Goal: Book appointment/travel/reservation

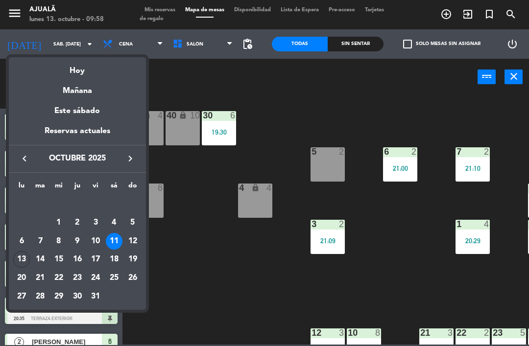
scroll to position [0, 69]
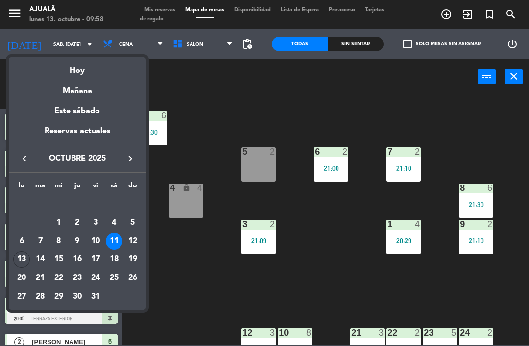
click at [24, 262] on div "13" at bounding box center [21, 259] width 17 height 17
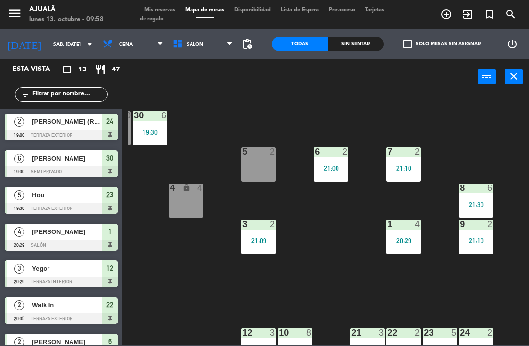
type input "lun. [DATE]"
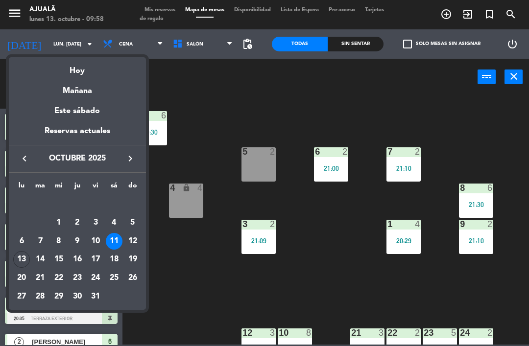
scroll to position [0, 0]
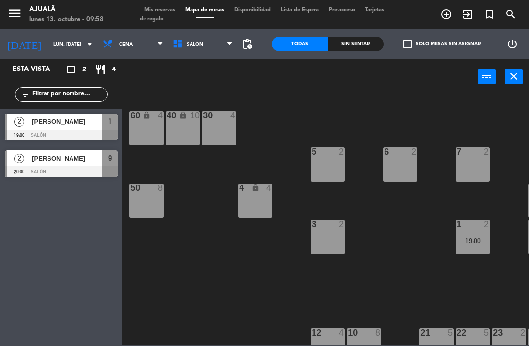
click at [119, 44] on span "Cena" at bounding box center [126, 44] width 14 height 5
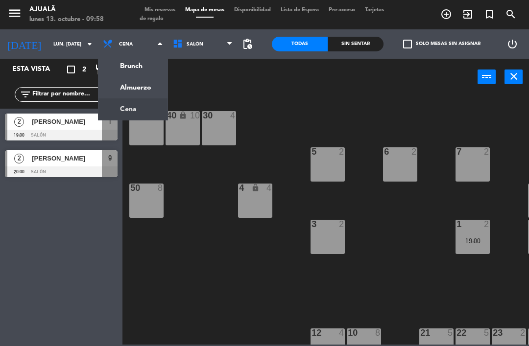
click at [120, 91] on ng-component "menu Ajualä lunes 13. octubre - 09:58 Mis reservas Mapa de mesas Disponibilidad…" at bounding box center [264, 172] width 529 height 345
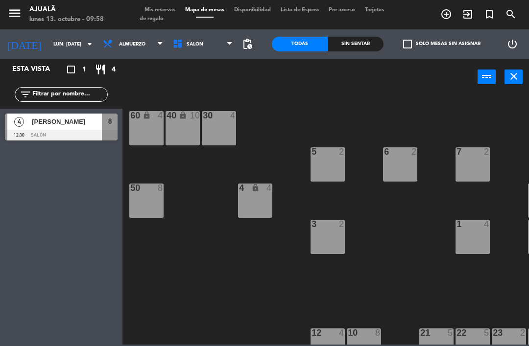
click at [78, 128] on div "[PERSON_NAME]" at bounding box center [66, 122] width 71 height 16
click at [218, 134] on div "30 4" at bounding box center [219, 128] width 34 height 34
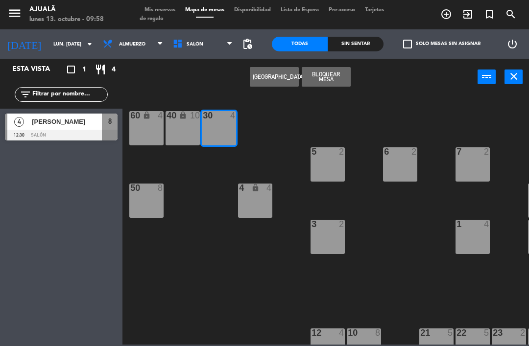
click at [278, 78] on button "[GEOGRAPHIC_DATA]" at bounding box center [274, 77] width 49 height 20
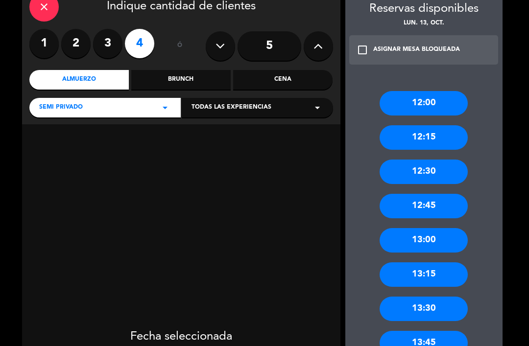
scroll to position [59, 0]
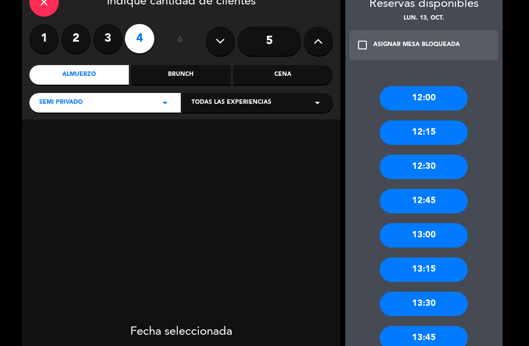
click at [440, 304] on div "13:30" at bounding box center [423, 304] width 88 height 24
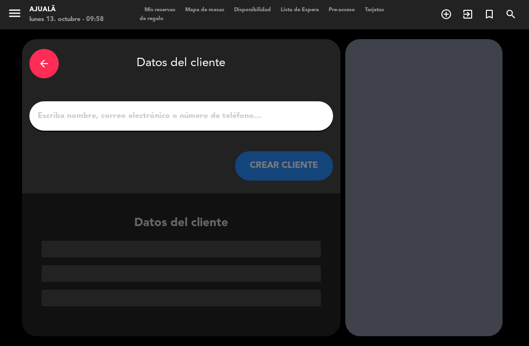
click at [224, 123] on input "1" at bounding box center [181, 116] width 289 height 14
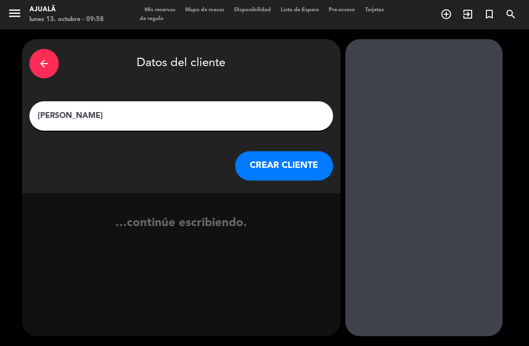
type input "[PERSON_NAME]"
click at [297, 145] on div "arrow_back Datos del cliente [PERSON_NAME] [PERSON_NAME] CLIENTE" at bounding box center [181, 116] width 318 height 154
click at [293, 153] on button "CREAR CLIENTE" at bounding box center [284, 165] width 98 height 29
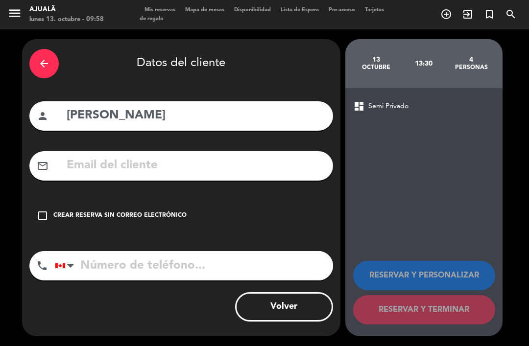
click at [44, 213] on icon "check_box_outline_blank" at bounding box center [43, 216] width 12 height 12
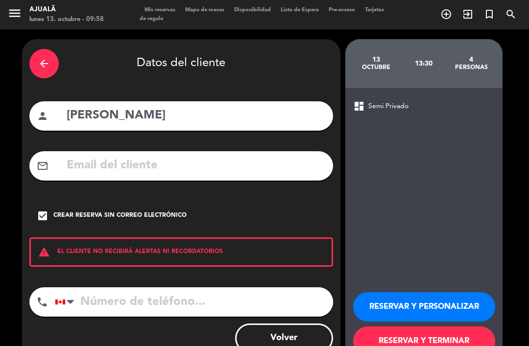
click at [426, 343] on button "RESERVAR Y TERMINAR" at bounding box center [424, 340] width 142 height 29
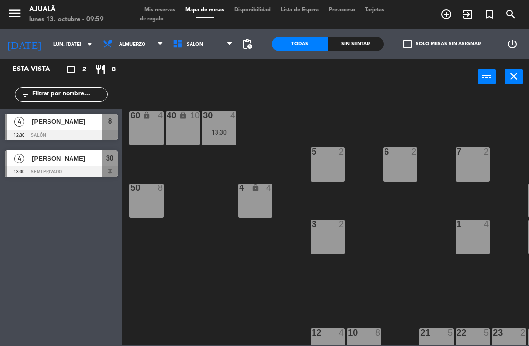
click at [64, 52] on input "lun. [DATE]" at bounding box center [81, 44] width 67 height 15
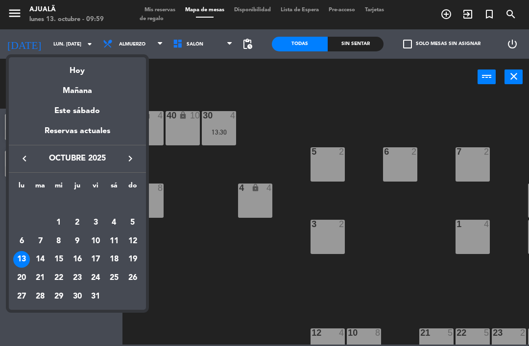
click at [46, 261] on div "14" at bounding box center [40, 259] width 17 height 17
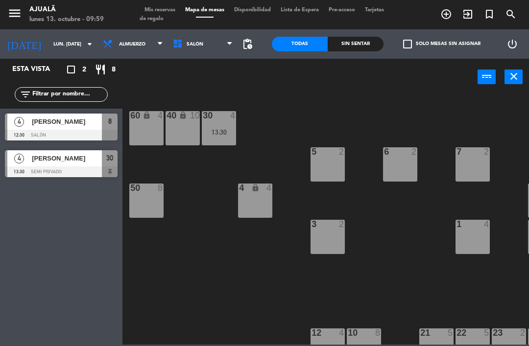
type input "[DATE] oct."
click at [133, 47] on span "Almuerzo" at bounding box center [133, 44] width 70 height 22
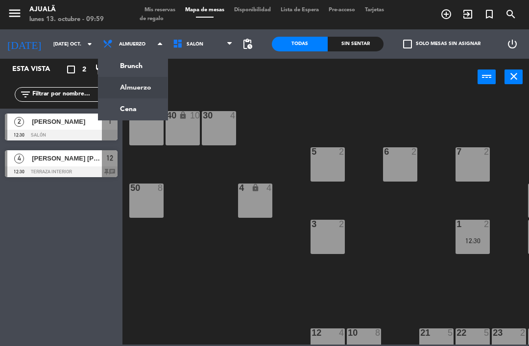
click at [132, 115] on ng-component "menu Ajualä lunes 13. octubre - 09:59 Mis reservas Mapa de mesas Disponibilidad…" at bounding box center [264, 172] width 529 height 345
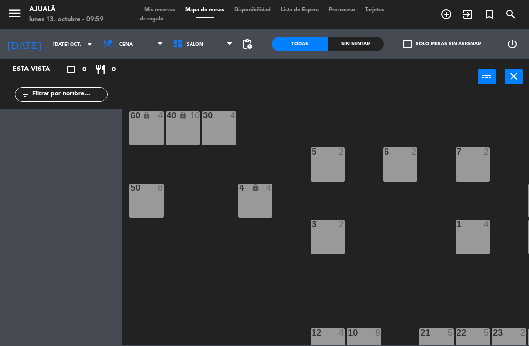
click at [223, 127] on div "30 4" at bounding box center [219, 128] width 34 height 34
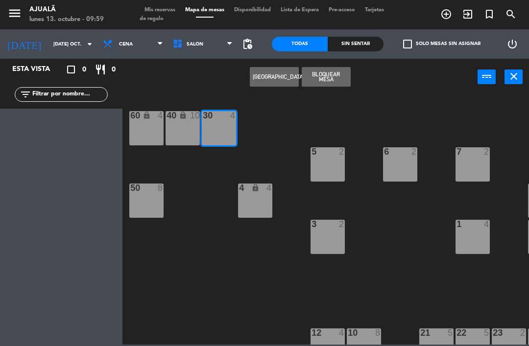
click at [283, 80] on button "[GEOGRAPHIC_DATA]" at bounding box center [274, 77] width 49 height 20
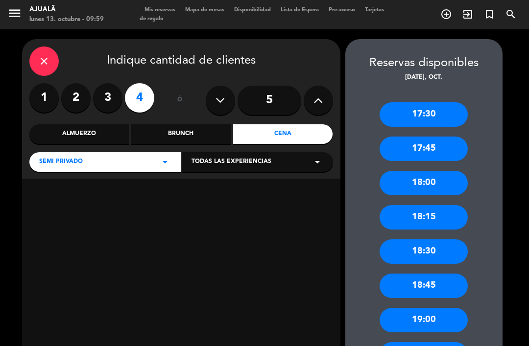
click at [441, 315] on div "19:00" at bounding box center [423, 320] width 88 height 24
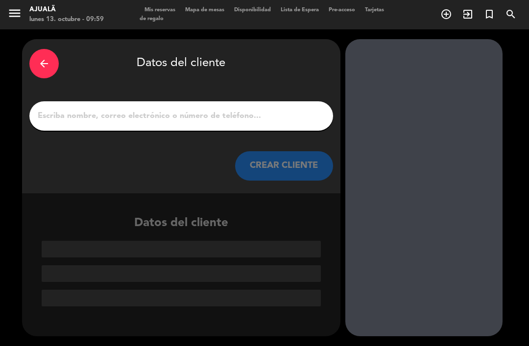
click at [236, 123] on input "1" at bounding box center [181, 116] width 289 height 14
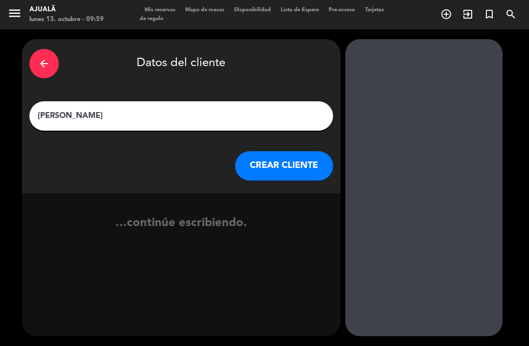
type input "[PERSON_NAME]"
click at [305, 136] on div "arrow_back Datos del cliente [PERSON_NAME] [PERSON_NAME] CLIENTE" at bounding box center [181, 116] width 318 height 154
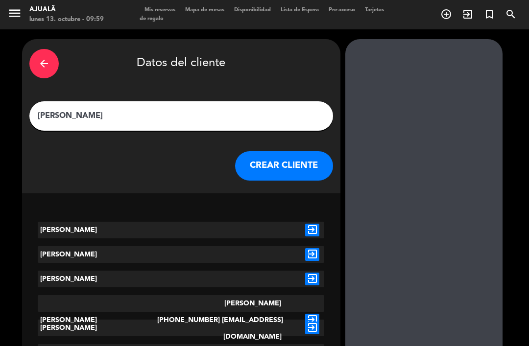
click at [271, 169] on button "CREAR CLIENTE" at bounding box center [284, 165] width 98 height 29
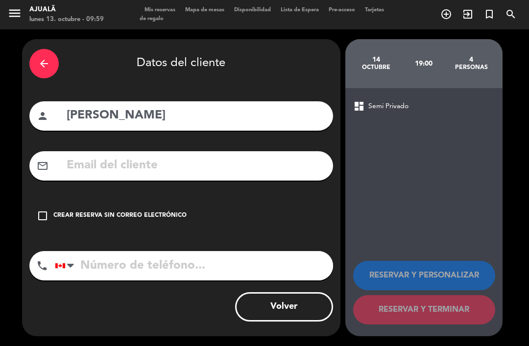
click at [44, 221] on icon "check_box_outline_blank" at bounding box center [43, 216] width 12 height 12
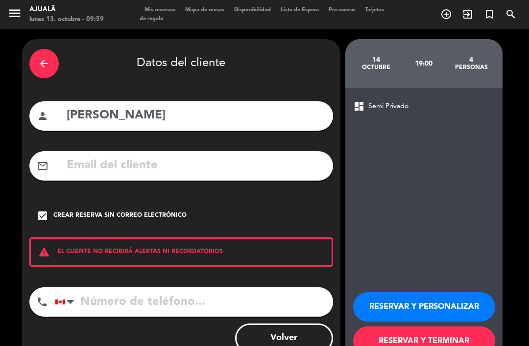
click at [397, 342] on button "RESERVAR Y TERMINAR" at bounding box center [424, 340] width 142 height 29
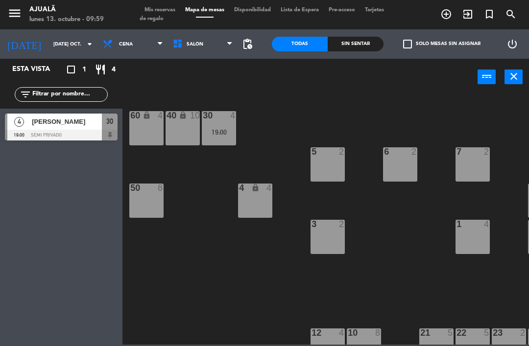
click at [68, 43] on input "[DATE] oct." at bounding box center [81, 44] width 67 height 15
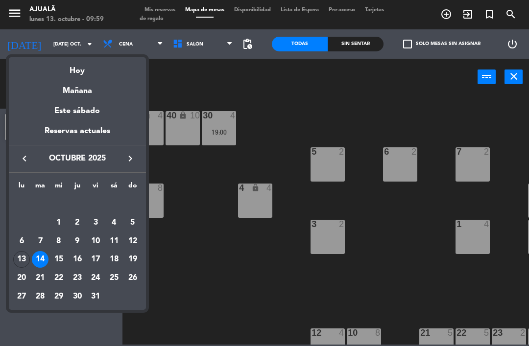
click at [27, 269] on td "20" at bounding box center [22, 278] width 19 height 19
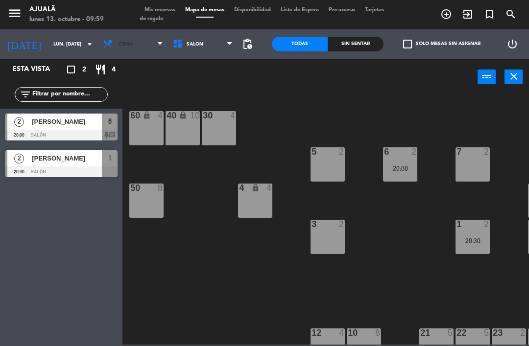
click at [120, 49] on span "Cena" at bounding box center [133, 44] width 70 height 22
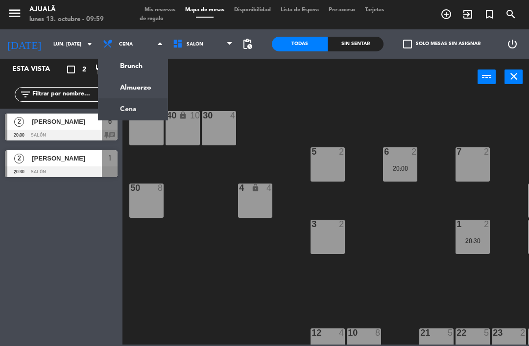
click at [134, 92] on ng-component "menu Ajualä lunes 13. octubre - 09:59 Mis reservas Mapa de mesas Disponibilidad…" at bounding box center [264, 172] width 529 height 345
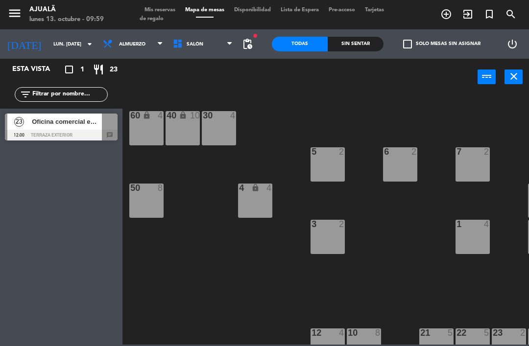
click at [50, 45] on input "lun. [DATE]" at bounding box center [81, 44] width 67 height 15
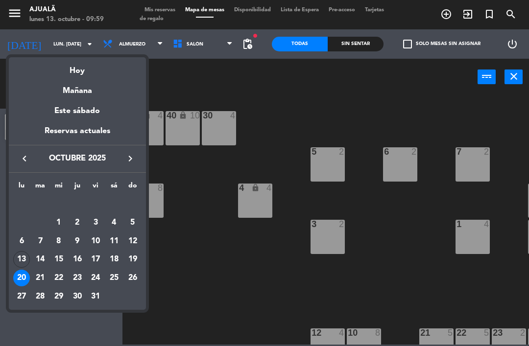
click at [24, 259] on div "13" at bounding box center [21, 259] width 17 height 17
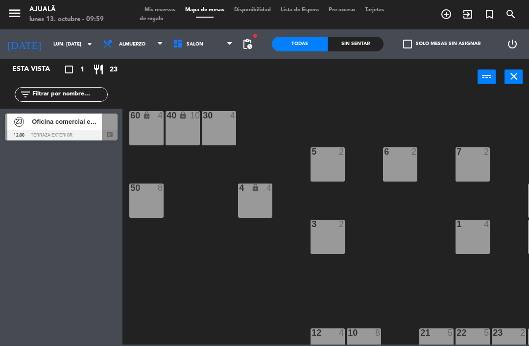
type input "lun. [DATE]"
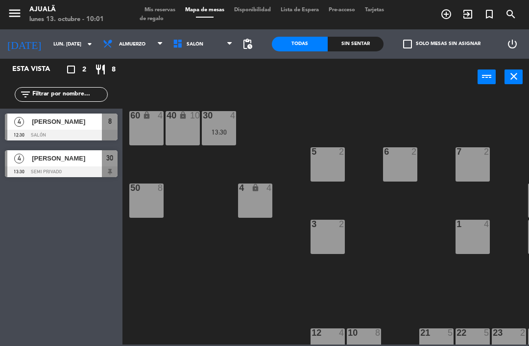
click at [62, 169] on div at bounding box center [61, 171] width 113 height 11
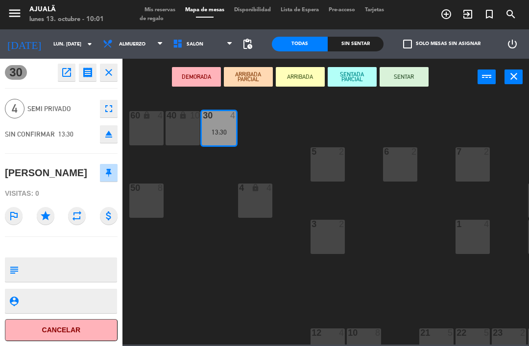
click at [81, 328] on button "Cancelar" at bounding box center [61, 330] width 113 height 22
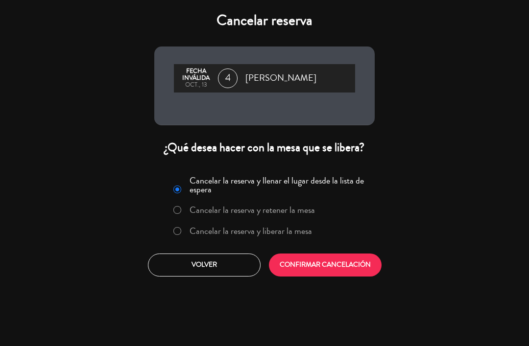
click at [324, 268] on button "CONFIRMAR CANCELACIÓN" at bounding box center [325, 265] width 113 height 23
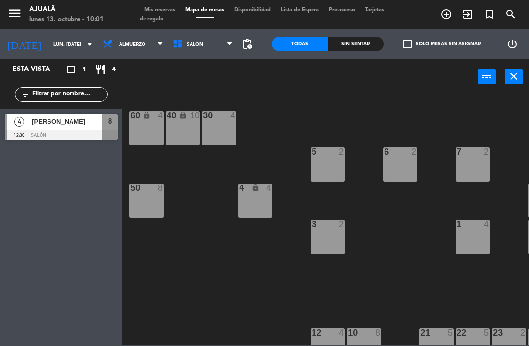
click at [213, 134] on div "30 4" at bounding box center [219, 128] width 34 height 34
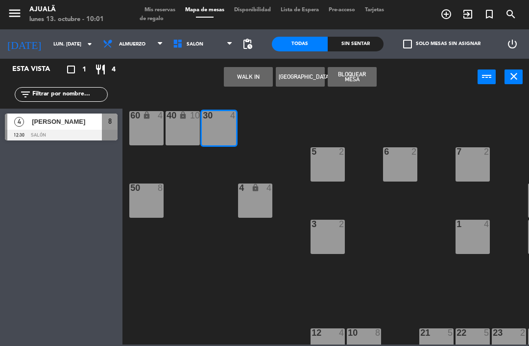
click at [298, 79] on button "[GEOGRAPHIC_DATA]" at bounding box center [300, 77] width 49 height 20
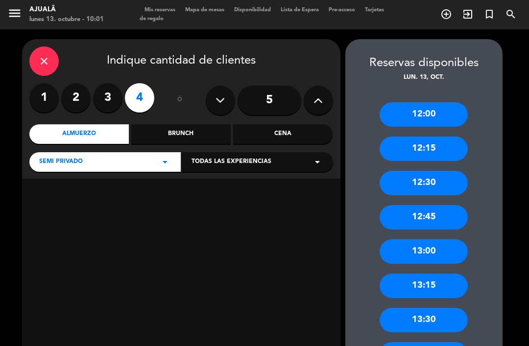
click at [447, 319] on div "13:30" at bounding box center [423, 320] width 88 height 24
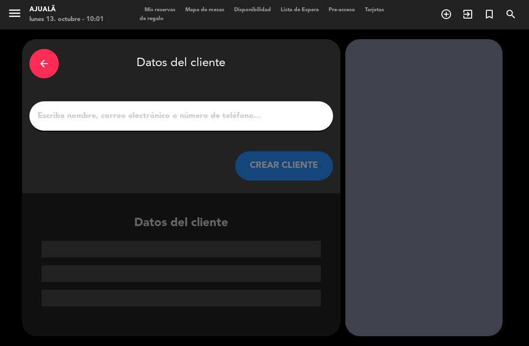
click at [225, 120] on input "1" at bounding box center [181, 116] width 289 height 14
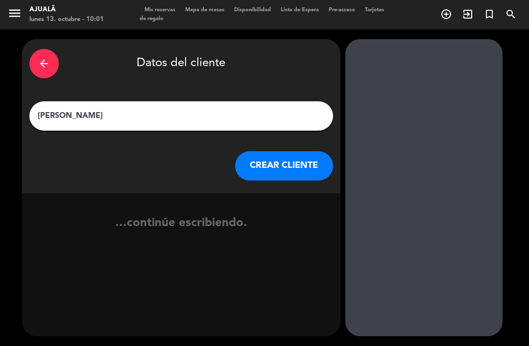
type input "[PERSON_NAME]"
click at [260, 136] on div "arrow_back Datos del cliente [PERSON_NAME] [PERSON_NAME] CLIENTE" at bounding box center [181, 116] width 318 height 154
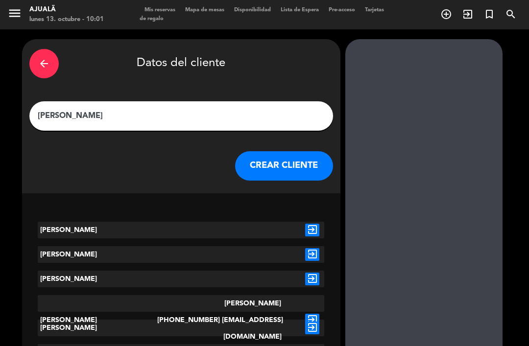
click at [280, 159] on button "CREAR CLIENTE" at bounding box center [284, 165] width 98 height 29
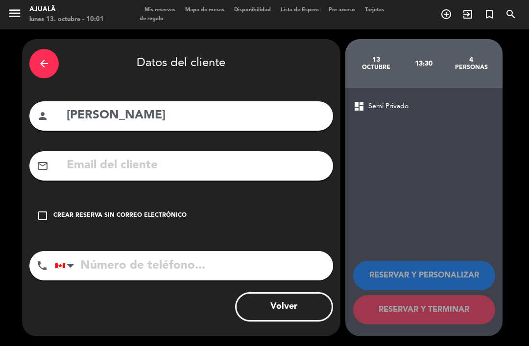
click at [42, 57] on div "arrow_back" at bounding box center [43, 63] width 29 height 29
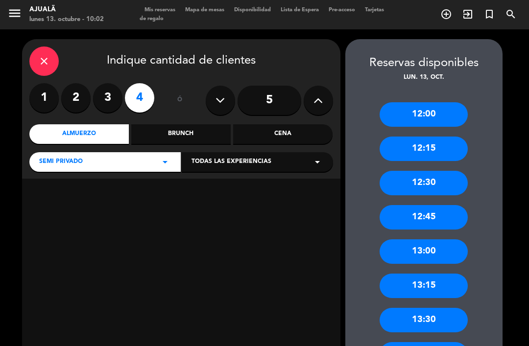
click at [436, 316] on div "13:30" at bounding box center [423, 320] width 88 height 24
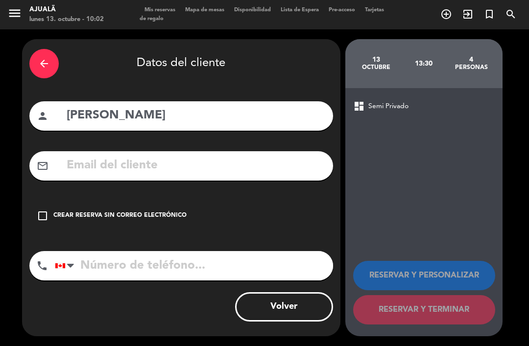
click at [54, 64] on div "arrow_back" at bounding box center [43, 63] width 29 height 29
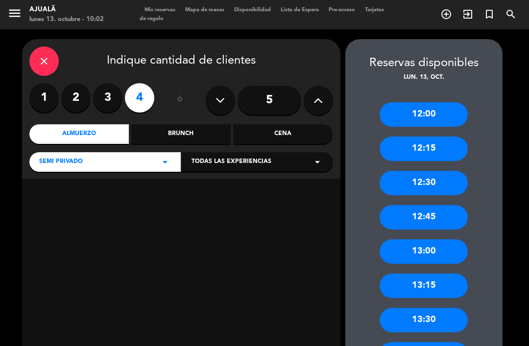
click at [39, 69] on div "close" at bounding box center [43, 60] width 29 height 29
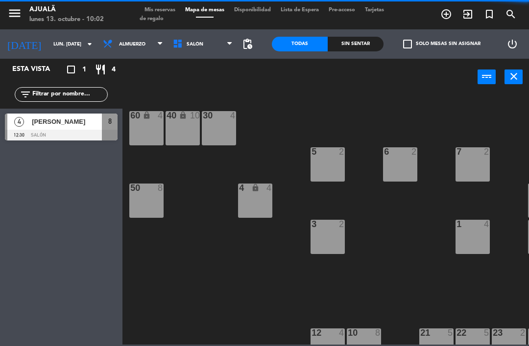
click at [225, 285] on div "30 4 40 lock 10 60 lock 4 5 2 6 2 7 2 4 lock 4 8 4 12:30 50 8 3 2 1 4 9 2 12 4 …" at bounding box center [328, 219] width 401 height 251
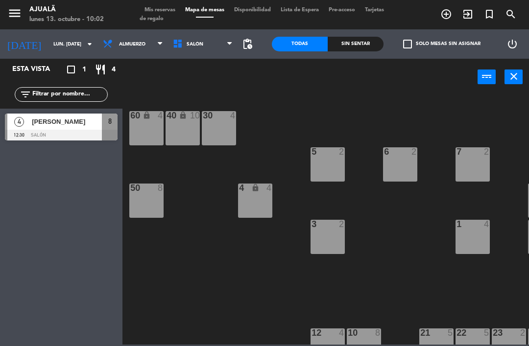
click at [221, 130] on div "30 4" at bounding box center [219, 128] width 34 height 34
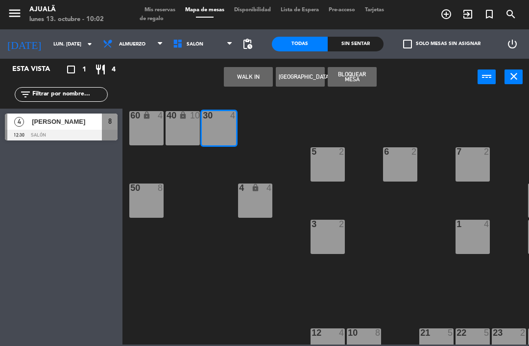
click at [301, 77] on button "[GEOGRAPHIC_DATA]" at bounding box center [300, 77] width 49 height 20
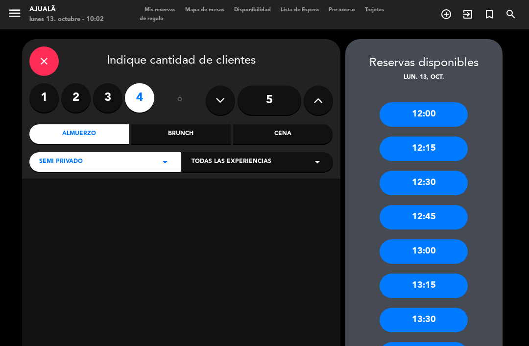
click at [433, 323] on div "13:30" at bounding box center [423, 320] width 88 height 24
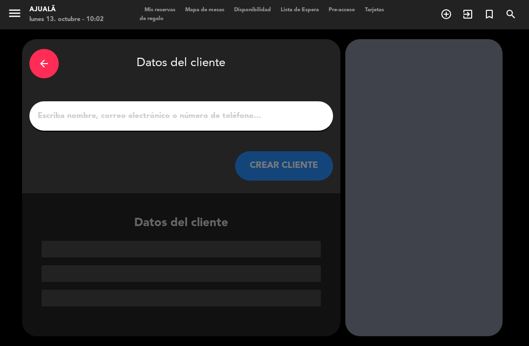
click at [159, 111] on input "1" at bounding box center [181, 116] width 289 height 14
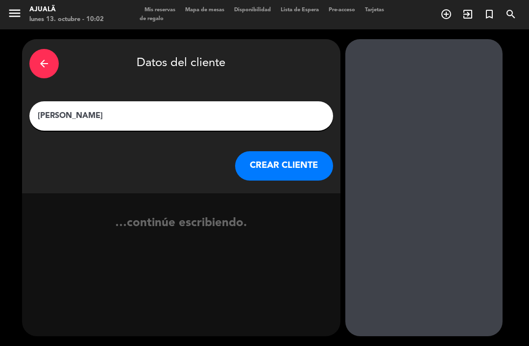
type input "[PERSON_NAME]"
click at [271, 134] on div "arrow_back Datos del cliente [PERSON_NAME] [PERSON_NAME] CLIENTE" at bounding box center [181, 116] width 318 height 154
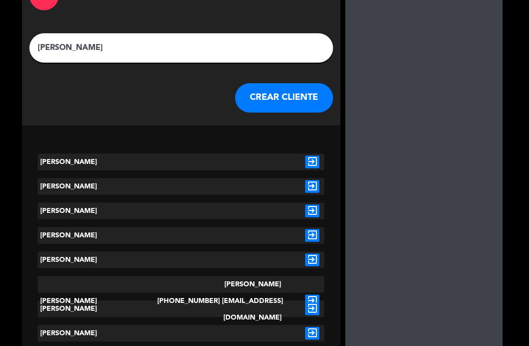
scroll to position [69, 0]
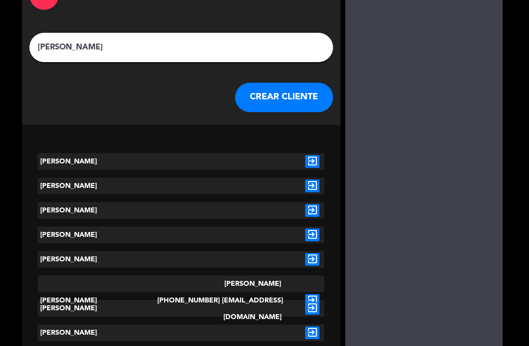
click at [226, 285] on div "[PERSON_NAME][EMAIL_ADDRESS][DOMAIN_NAME]" at bounding box center [252, 301] width 95 height 50
click at [314, 294] on icon "exit_to_app" at bounding box center [312, 300] width 14 height 13
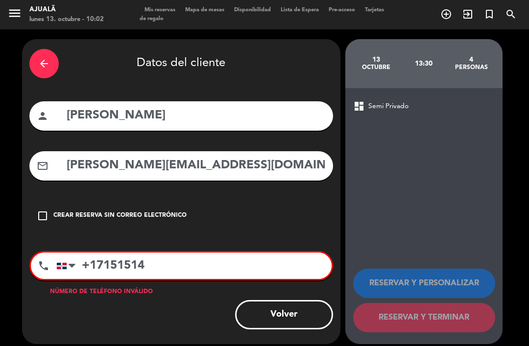
click at [210, 255] on input "+17151514" at bounding box center [193, 266] width 275 height 26
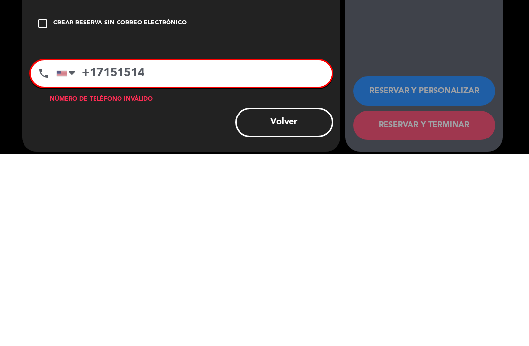
click at [204, 253] on input "+17151514" at bounding box center [193, 266] width 275 height 26
type input "+"
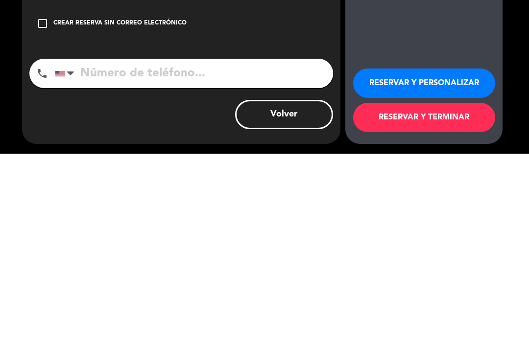
click at [185, 292] on div "Volver" at bounding box center [180, 306] width 303 height 29
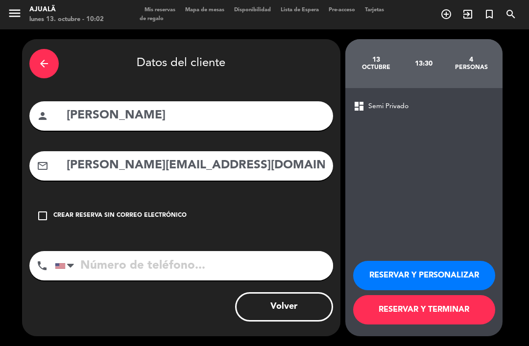
click at [430, 324] on button "RESERVAR Y TERMINAR" at bounding box center [424, 309] width 142 height 29
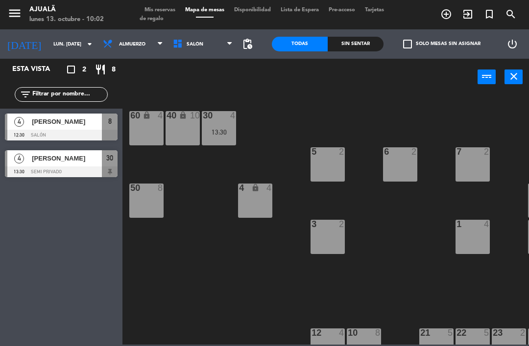
click at [54, 45] on input "lun. [DATE]" at bounding box center [81, 44] width 67 height 15
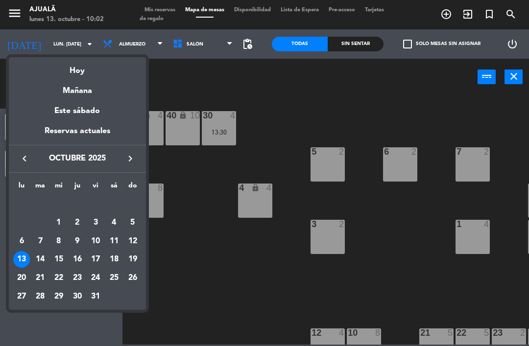
click at [46, 258] on div "14" at bounding box center [40, 259] width 17 height 17
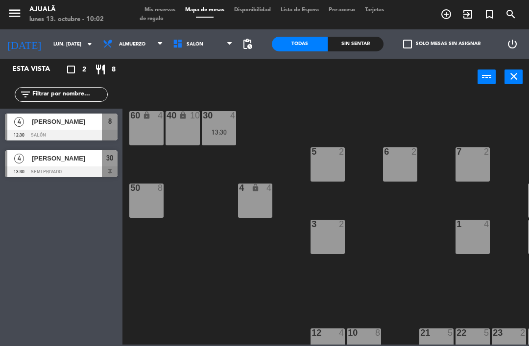
type input "[DATE] oct."
click at [122, 52] on span "Almuerzo" at bounding box center [133, 44] width 70 height 22
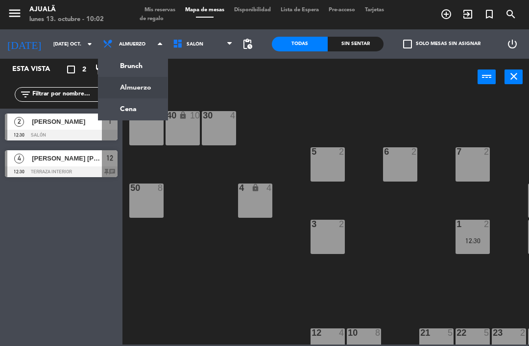
click at [137, 117] on ng-component "menu Ajualä lunes 13. octubre - 10:02 Mis reservas Mapa de mesas Disponibilidad…" at bounding box center [264, 172] width 529 height 345
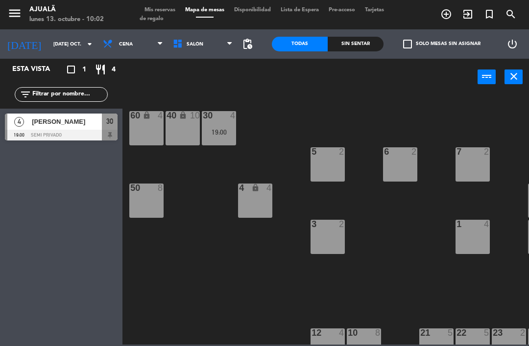
click at [93, 134] on div at bounding box center [61, 135] width 113 height 11
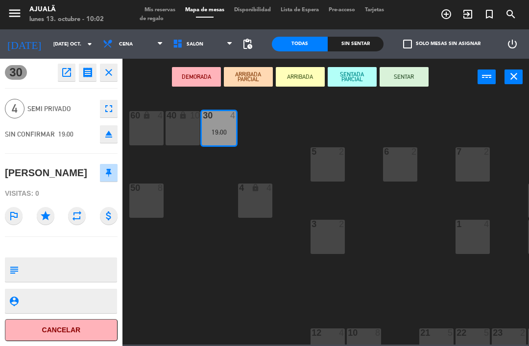
click at [87, 328] on button "Cancelar" at bounding box center [61, 330] width 113 height 22
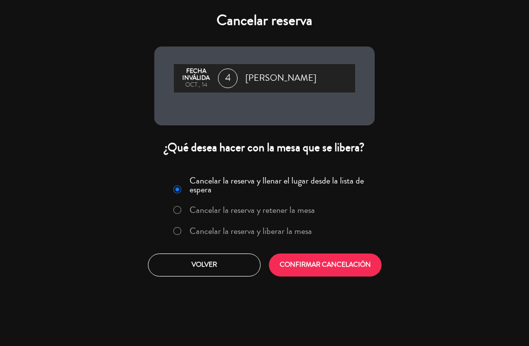
click at [326, 269] on button "CONFIRMAR CANCELACIÓN" at bounding box center [325, 265] width 113 height 23
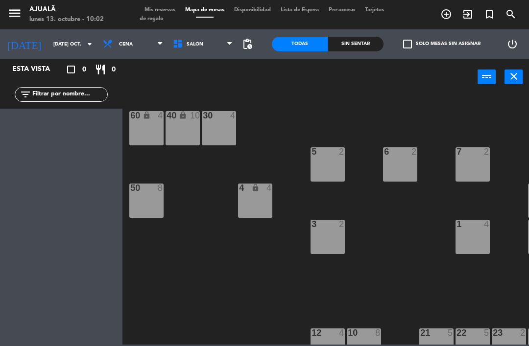
click at [223, 136] on div "30 4" at bounding box center [219, 128] width 34 height 34
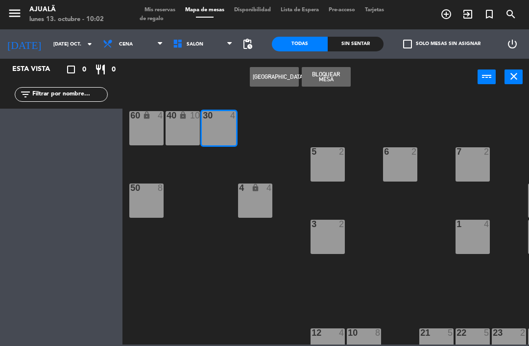
click at [278, 74] on button "[GEOGRAPHIC_DATA]" at bounding box center [274, 77] width 49 height 20
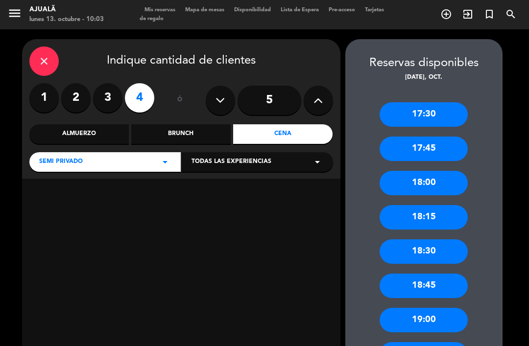
click at [430, 313] on div "19:00" at bounding box center [423, 320] width 88 height 24
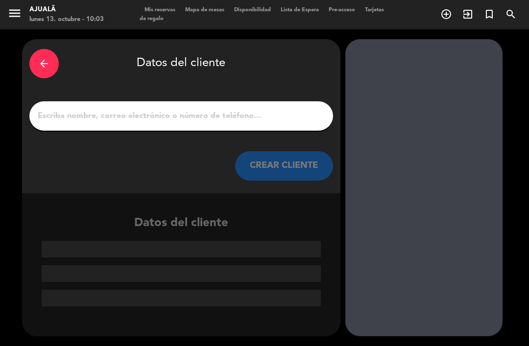
click at [223, 121] on input "1" at bounding box center [181, 116] width 289 height 14
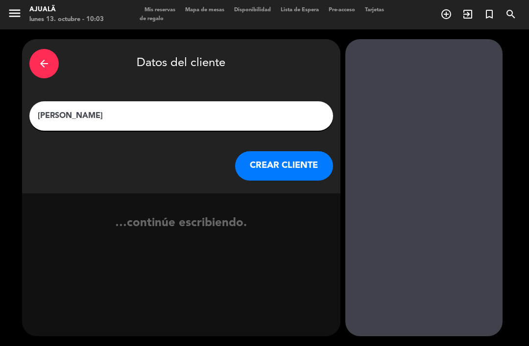
type input "[PERSON_NAME]"
click at [263, 133] on div "arrow_back Datos del cliente [PERSON_NAME] [PERSON_NAME] CLIENTE" at bounding box center [181, 116] width 318 height 154
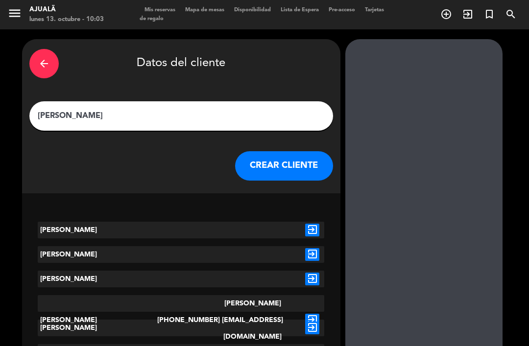
click at [262, 302] on div "[PERSON_NAME][EMAIL_ADDRESS][DOMAIN_NAME]" at bounding box center [252, 320] width 95 height 50
click at [314, 314] on icon "exit_to_app" at bounding box center [312, 320] width 14 height 13
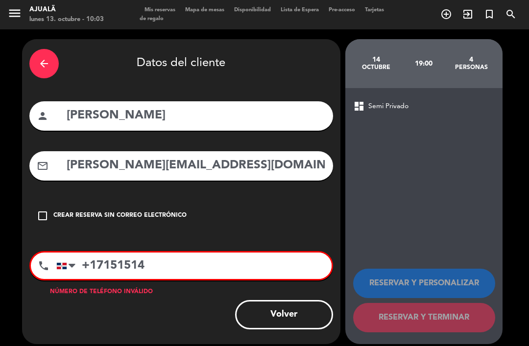
click at [230, 272] on input "+17151514" at bounding box center [193, 266] width 275 height 26
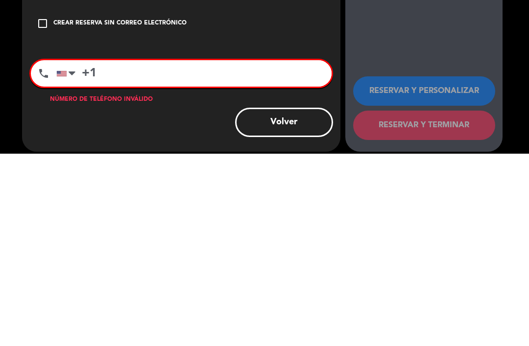
type input "+"
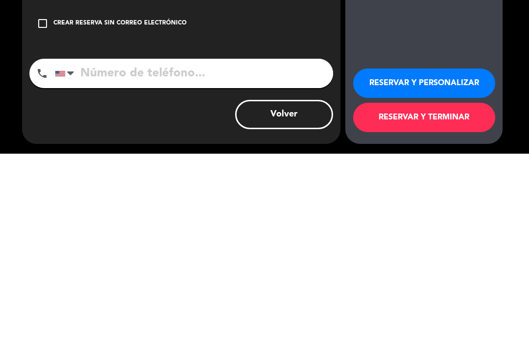
click at [448, 295] on button "RESERVAR Y TERMINAR" at bounding box center [424, 309] width 142 height 29
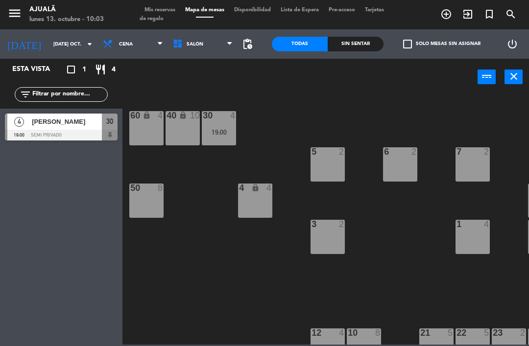
click at [54, 49] on input "[DATE] oct." at bounding box center [81, 44] width 67 height 15
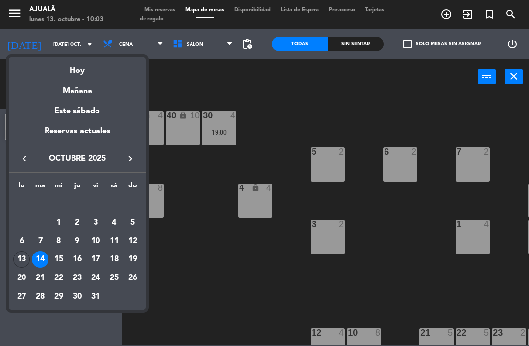
click at [82, 260] on div "16" at bounding box center [77, 259] width 17 height 17
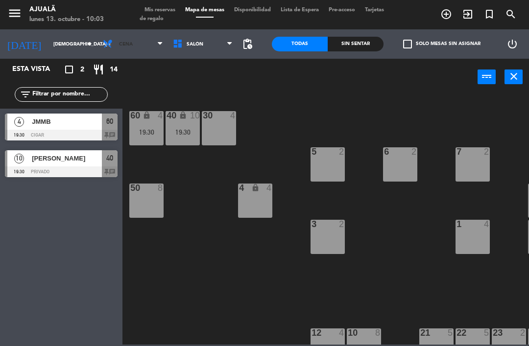
click at [119, 42] on span "Cena" at bounding box center [126, 44] width 14 height 5
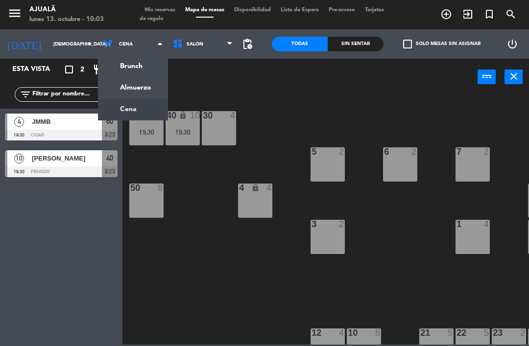
click at [136, 107] on ng-component "menu Ajualä lunes 13. octubre - 10:03 Mis reservas Mapa de mesas Disponibilidad…" at bounding box center [264, 172] width 529 height 345
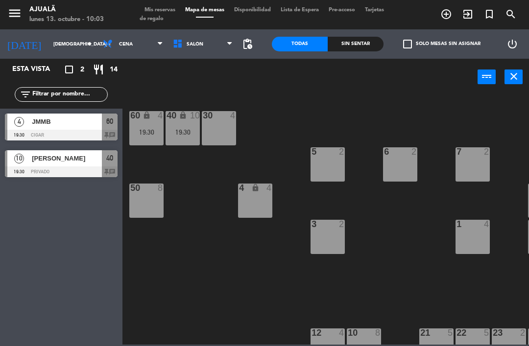
click at [119, 44] on span "Cena" at bounding box center [126, 44] width 14 height 5
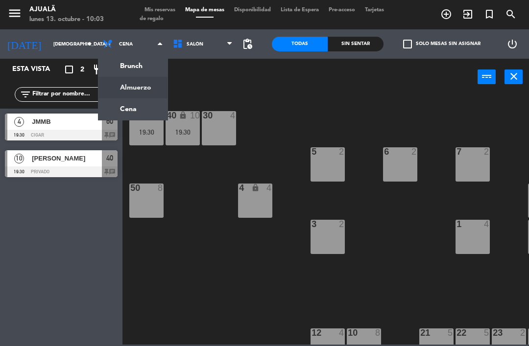
click at [143, 93] on ng-component "menu Ajualä lunes 13. octubre - 10:03 Mis reservas Mapa de mesas Disponibilidad…" at bounding box center [264, 172] width 529 height 345
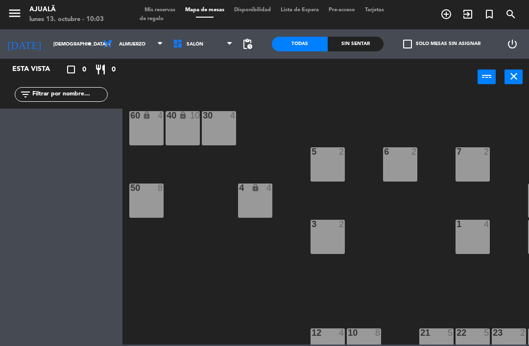
click at [102, 49] on span "Almuerzo" at bounding box center [133, 44] width 70 height 22
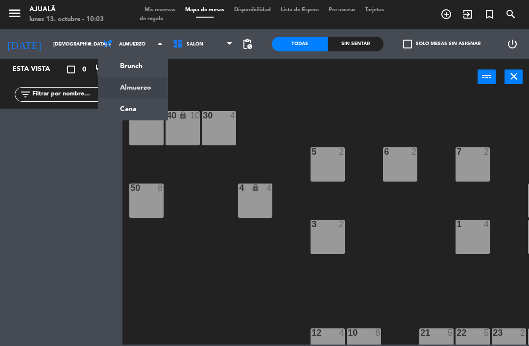
click at [122, 111] on ng-component "menu Ajualä lunes 13. octubre - 10:03 Mis reservas Mapa de mesas Disponibilidad…" at bounding box center [264, 172] width 529 height 345
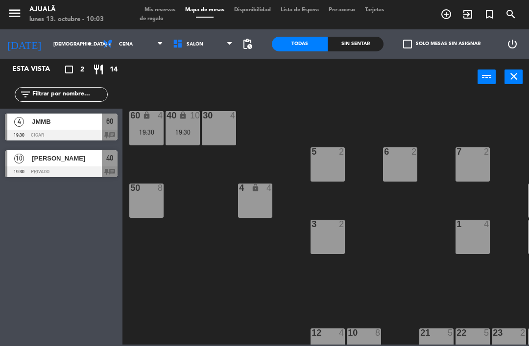
click at [79, 167] on div at bounding box center [61, 171] width 113 height 11
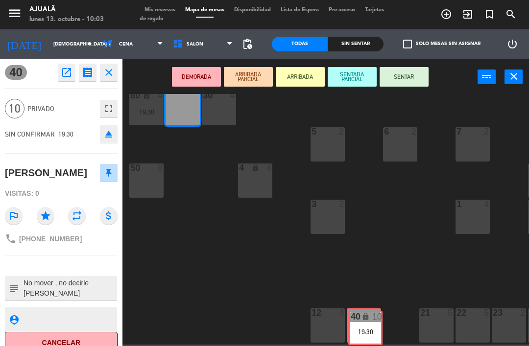
scroll to position [19, 0]
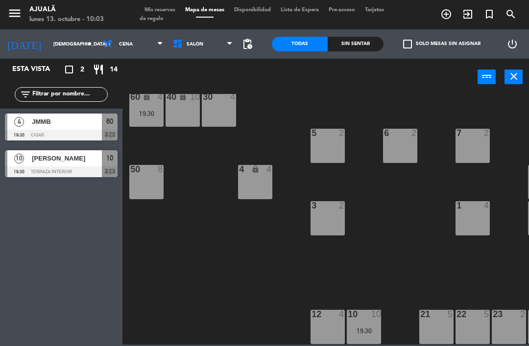
click at [80, 161] on span "[PERSON_NAME]" at bounding box center [67, 158] width 70 height 10
click at [48, 45] on input "[DEMOGRAPHIC_DATA] [DATE]" at bounding box center [81, 44] width 67 height 15
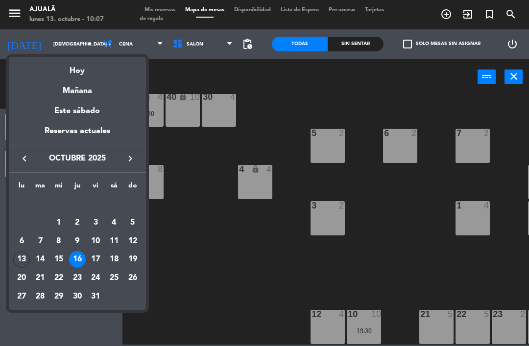
click at [21, 259] on div "13" at bounding box center [21, 259] width 17 height 17
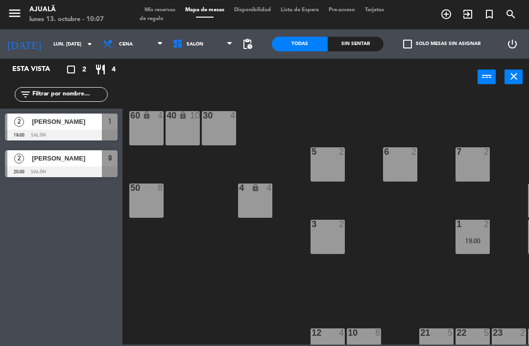
click at [102, 48] on icon at bounding box center [109, 44] width 14 height 11
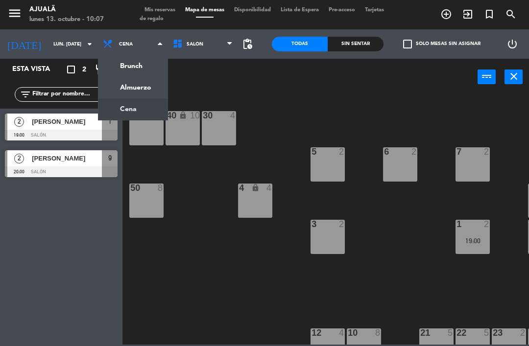
click at [118, 95] on ng-component "menu Ajualä lunes 13. octubre - 10:07 Mis reservas Mapa de mesas Disponibilidad…" at bounding box center [264, 172] width 529 height 345
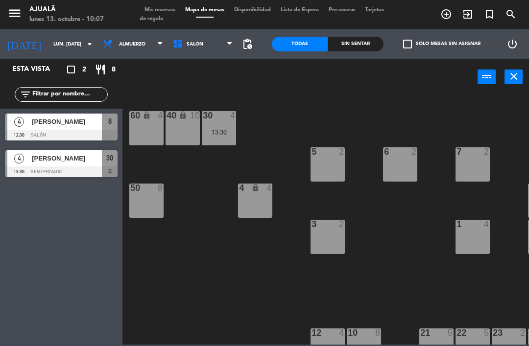
click at [60, 130] on div at bounding box center [61, 135] width 113 height 11
click at [48, 127] on div "[PERSON_NAME]" at bounding box center [66, 122] width 71 height 16
click at [99, 28] on div "menu Ajualä lunes 13. octubre - 10:09 Mis reservas Mapa de mesas Disponibilidad…" at bounding box center [264, 14] width 529 height 29
click at [111, 54] on span "Almuerzo" at bounding box center [133, 44] width 70 height 22
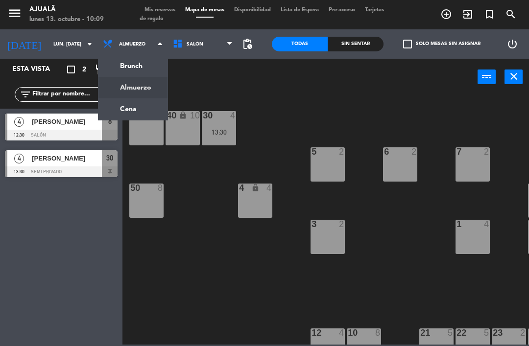
click at [115, 115] on ng-component "menu Ajualä lunes 13. octubre - 10:09 Mis reservas Mapa de mesas Disponibilidad…" at bounding box center [264, 172] width 529 height 345
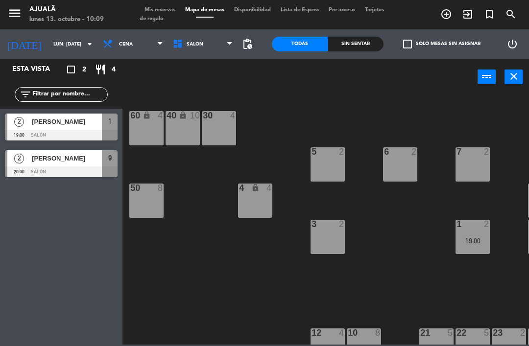
click at [54, 116] on div "[PERSON_NAME]" at bounding box center [66, 122] width 71 height 16
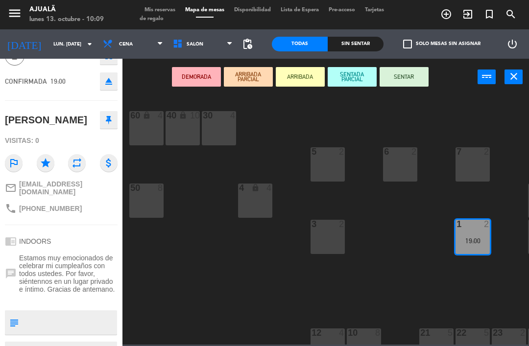
scroll to position [59, 0]
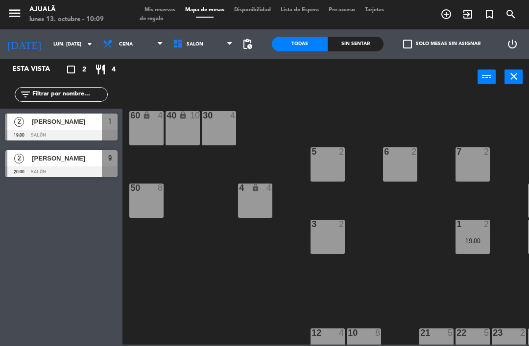
click at [64, 124] on span "[PERSON_NAME]" at bounding box center [67, 121] width 70 height 10
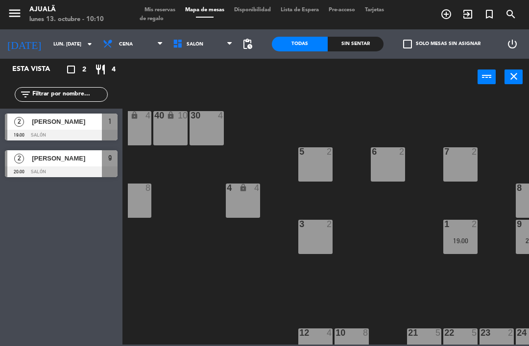
click at [40, 176] on div at bounding box center [61, 171] width 113 height 11
click at [54, 124] on span "[PERSON_NAME]" at bounding box center [67, 121] width 70 height 10
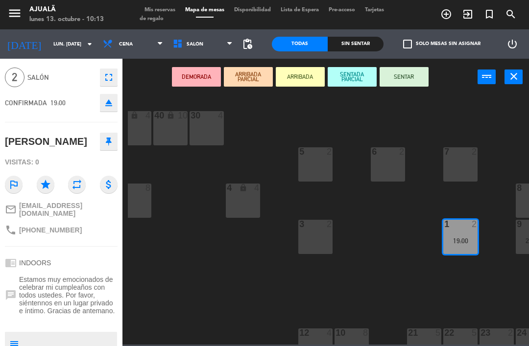
scroll to position [36, 0]
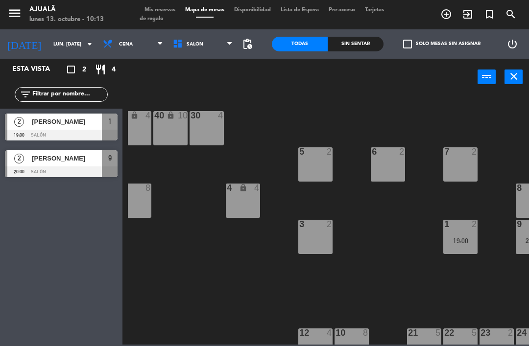
click at [46, 163] on span "[PERSON_NAME]" at bounding box center [67, 158] width 70 height 10
click at [48, 46] on input "lun. [DATE]" at bounding box center [81, 44] width 67 height 15
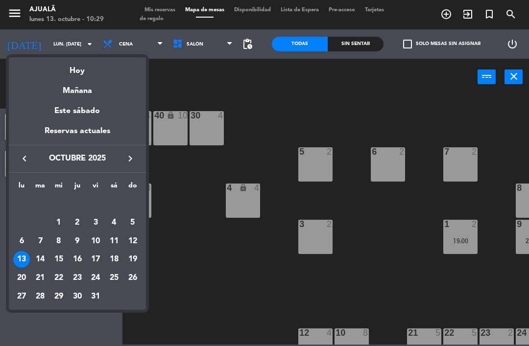
click at [222, 259] on div at bounding box center [264, 173] width 529 height 346
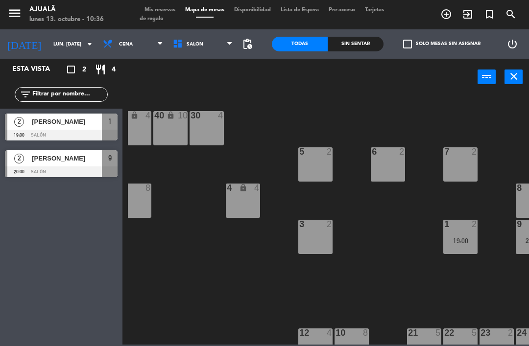
click at [55, 40] on input "lun. [DATE]" at bounding box center [81, 44] width 67 height 15
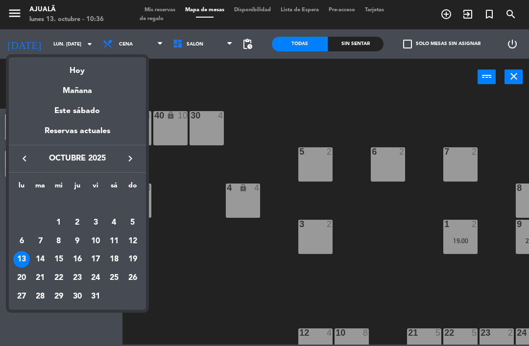
click at [78, 278] on div "23" at bounding box center [77, 278] width 17 height 17
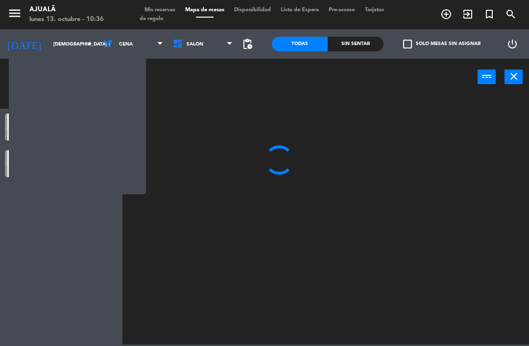
scroll to position [0, 0]
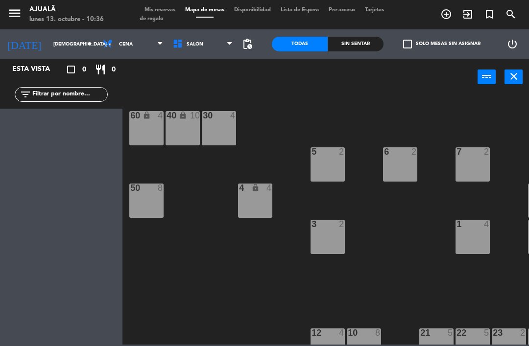
click at [121, 43] on span "Cena" at bounding box center [133, 44] width 70 height 22
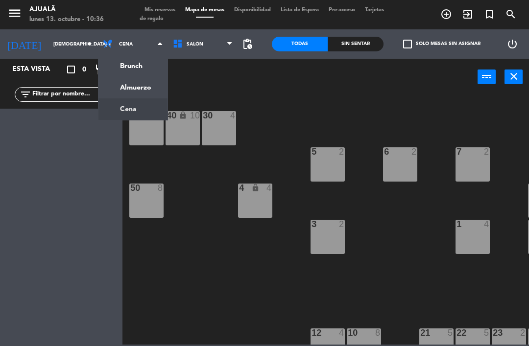
click at [141, 93] on ng-component "menu Ajualä lunes 13. octubre - 10:36 Mis reservas Mapa de mesas Disponibilidad…" at bounding box center [264, 172] width 529 height 345
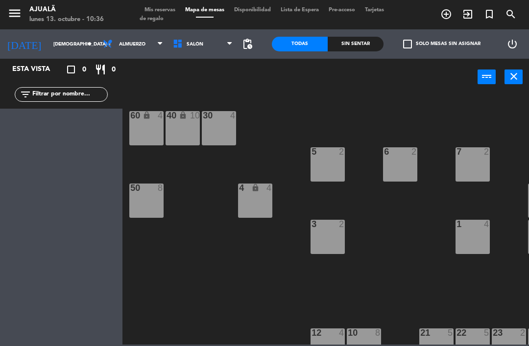
click at [50, 49] on input "[DEMOGRAPHIC_DATA] [DATE]" at bounding box center [81, 44] width 67 height 15
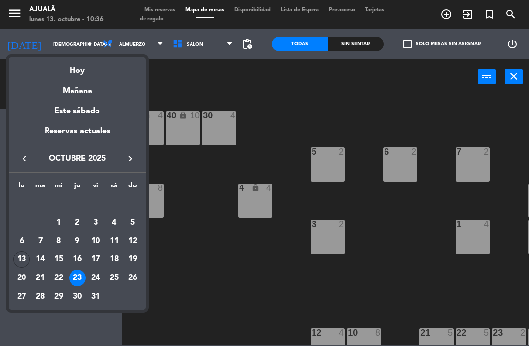
click at [117, 282] on div "25" at bounding box center [114, 278] width 17 height 17
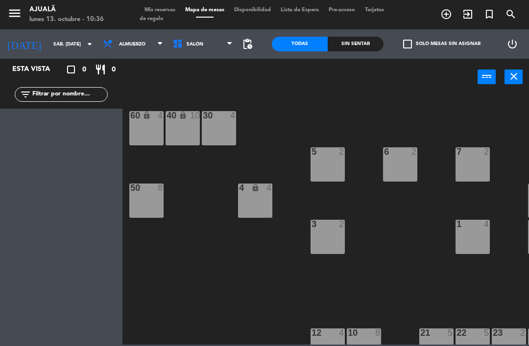
click at [124, 47] on span "Almuerzo" at bounding box center [133, 44] width 70 height 22
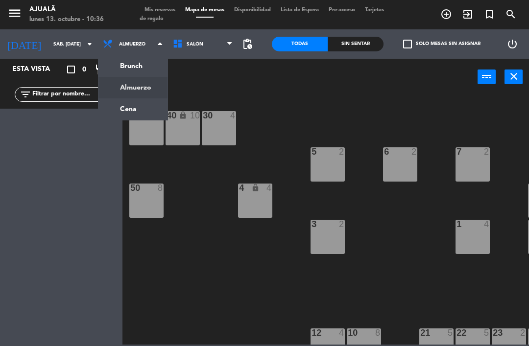
click at [141, 117] on ng-component "menu Ajualä lunes 13. octubre - 10:36 Mis reservas Mapa de mesas Disponibilidad…" at bounding box center [264, 172] width 529 height 345
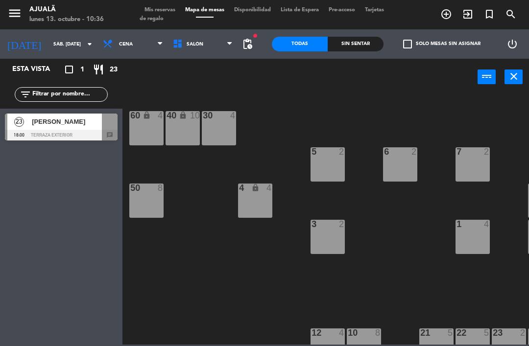
click at [67, 129] on div "[PERSON_NAME]" at bounding box center [66, 122] width 71 height 16
click at [50, 37] on input "sáb. [DATE]" at bounding box center [81, 44] width 67 height 15
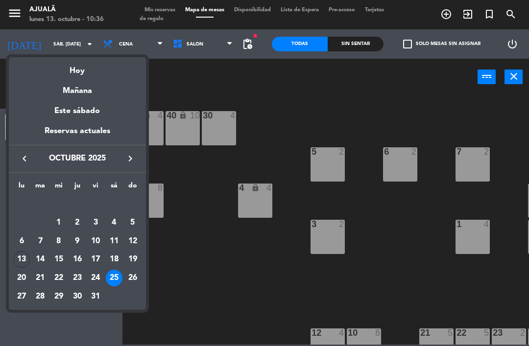
click at [82, 261] on div "16" at bounding box center [77, 259] width 17 height 17
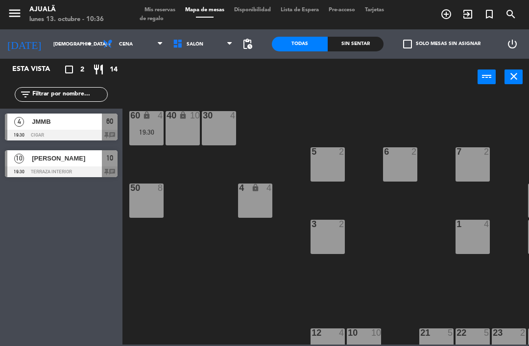
click at [119, 47] on span "Cena" at bounding box center [126, 44] width 14 height 5
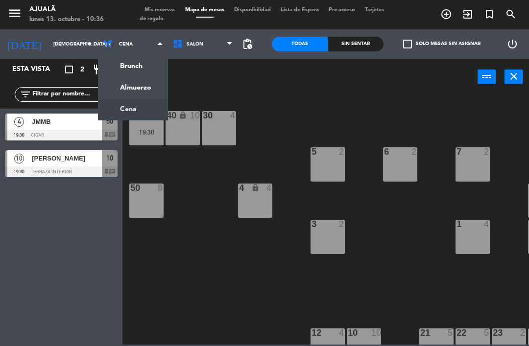
click at [144, 94] on ng-component "menu Ajualä lunes 13. octubre - 10:36 Mis reservas Mapa de mesas Disponibilidad…" at bounding box center [264, 172] width 529 height 345
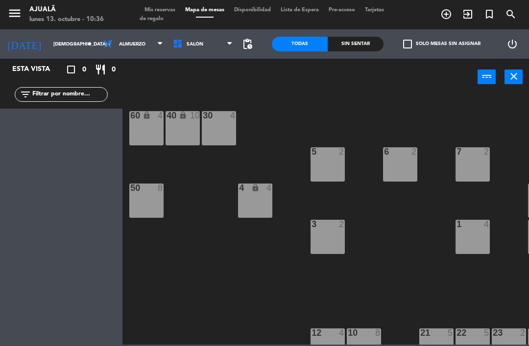
click at [57, 43] on input "[DEMOGRAPHIC_DATA] [DATE]" at bounding box center [81, 44] width 67 height 15
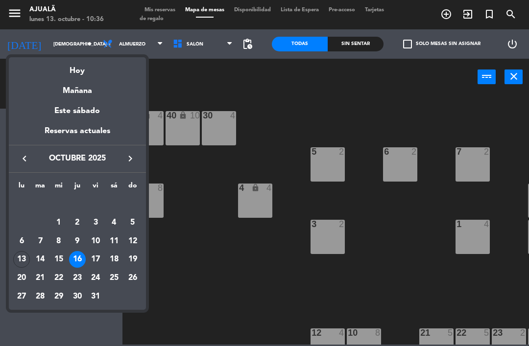
click at [78, 278] on div "23" at bounding box center [77, 278] width 17 height 17
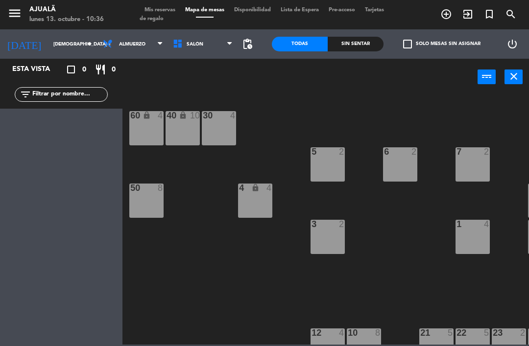
click at [48, 45] on input "[DEMOGRAPHIC_DATA] [DATE]" at bounding box center [81, 44] width 67 height 15
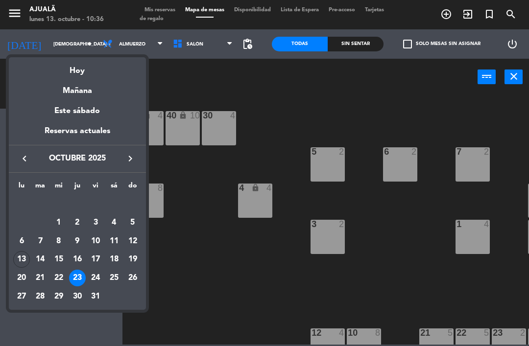
click at [115, 279] on div "25" at bounding box center [114, 278] width 17 height 17
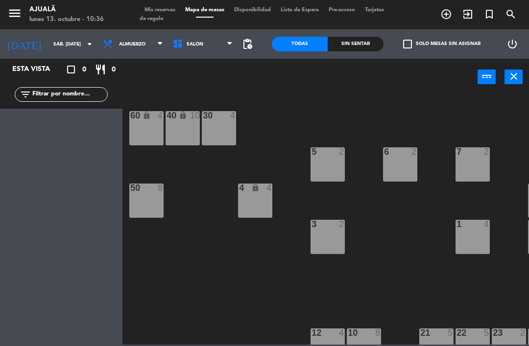
click at [117, 48] on span "Almuerzo" at bounding box center [133, 44] width 70 height 22
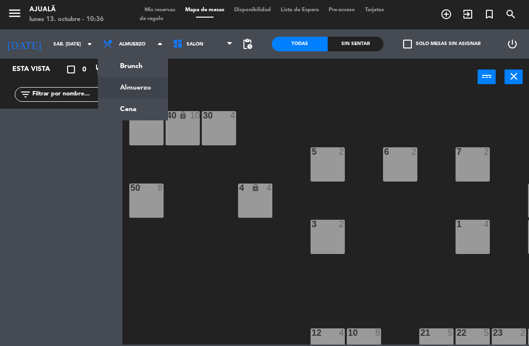
click at [131, 112] on ng-component "menu Ajualä lunes 13. octubre - 10:36 Mis reservas Mapa de mesas Disponibilidad…" at bounding box center [264, 172] width 529 height 345
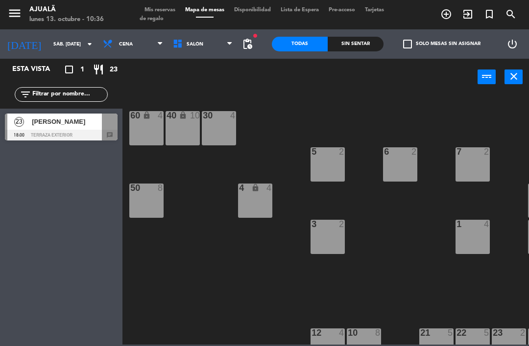
click at [73, 131] on div at bounding box center [61, 135] width 113 height 11
click at [59, 44] on input "sáb. [DATE]" at bounding box center [81, 44] width 67 height 15
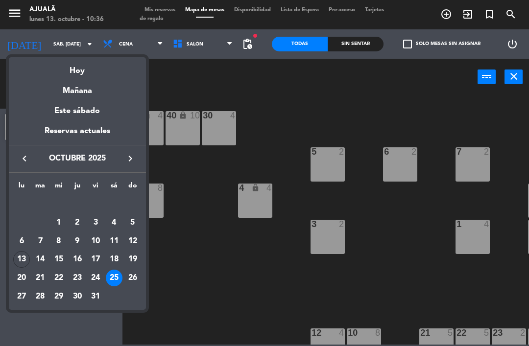
click at [79, 275] on div "23" at bounding box center [77, 278] width 17 height 17
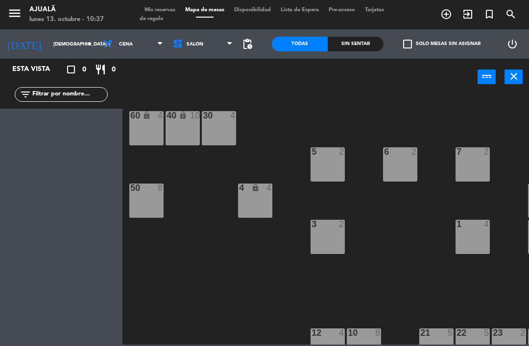
click at [48, 47] on input "[DEMOGRAPHIC_DATA] [DATE]" at bounding box center [81, 44] width 67 height 15
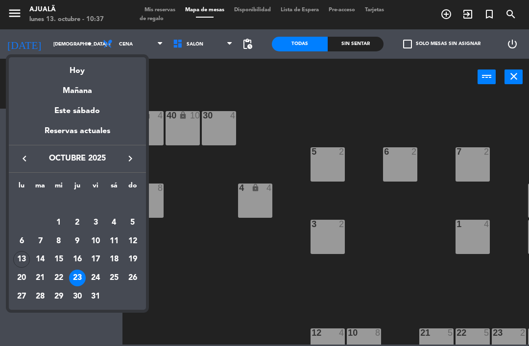
click at [76, 256] on div "16" at bounding box center [77, 259] width 17 height 17
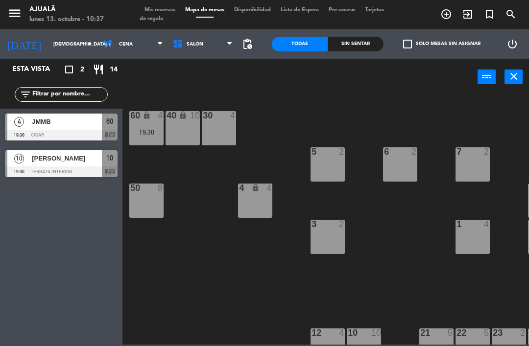
click at [48, 44] on input "[DEMOGRAPHIC_DATA] [DATE]" at bounding box center [81, 44] width 67 height 15
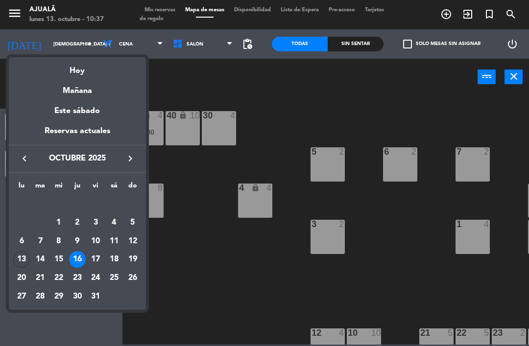
click at [115, 259] on div "18" at bounding box center [114, 259] width 17 height 17
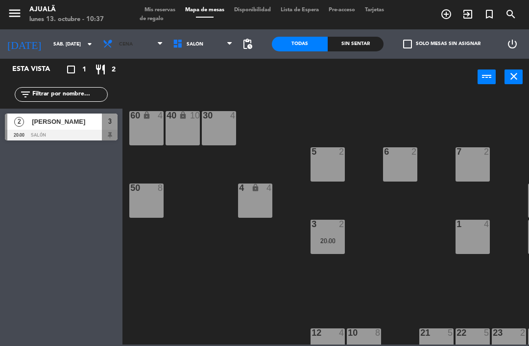
click at [122, 35] on span "Cena" at bounding box center [133, 44] width 70 height 22
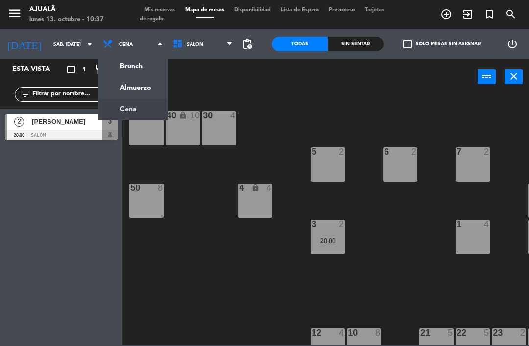
click at [142, 91] on ng-component "menu Ajualä lunes 13. octubre - 10:37 Mis reservas Mapa de mesas Disponibilidad…" at bounding box center [264, 172] width 529 height 345
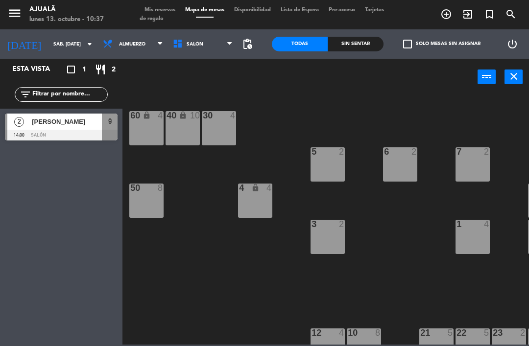
click at [56, 45] on input "sáb. [DATE]" at bounding box center [81, 44] width 67 height 15
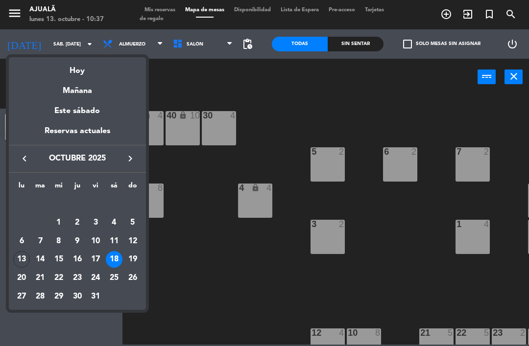
click at [94, 256] on div "17" at bounding box center [95, 259] width 17 height 17
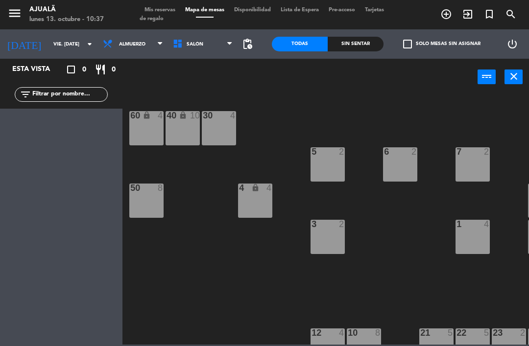
click at [122, 35] on span "Almuerzo" at bounding box center [133, 44] width 70 height 22
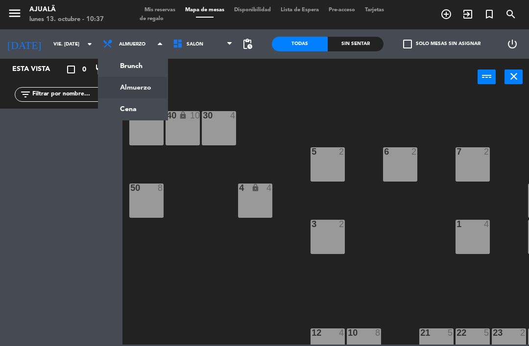
click at [146, 116] on ng-component "menu Ajualä lunes 13. octubre - 10:37 Mis reservas Mapa de mesas Disponibilidad…" at bounding box center [264, 172] width 529 height 345
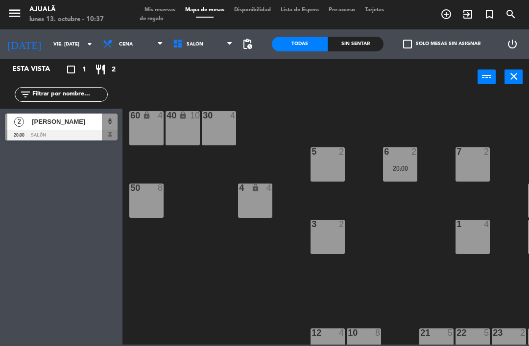
click at [184, 282] on div "30 4 40 lock 10 60 lock 4 5 2 6 2 20:00 7 2 4 lock 4 8 8 50 8 3 2 1 4 9 2 12 4 …" at bounding box center [328, 219] width 401 height 251
click at [48, 50] on input "vie. [DATE]" at bounding box center [81, 44] width 67 height 15
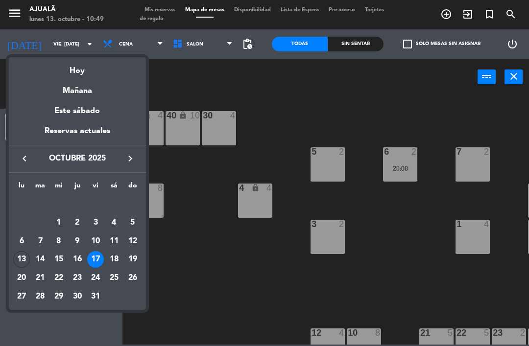
click at [81, 278] on div "23" at bounding box center [77, 278] width 17 height 17
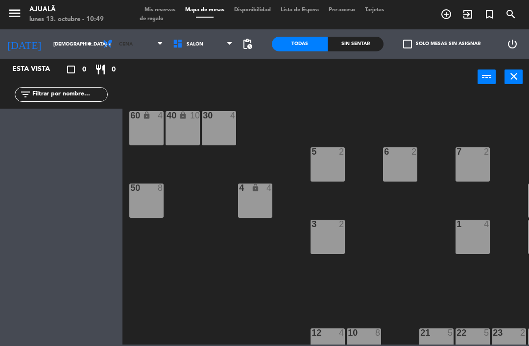
click at [119, 42] on span "Cena" at bounding box center [126, 44] width 14 height 5
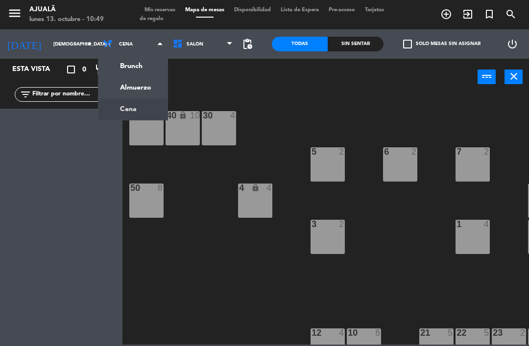
click at [142, 89] on ng-component "menu Ajualä lunes 13. octubre - 10:49 Mis reservas Mapa de mesas Disponibilidad…" at bounding box center [264, 172] width 529 height 345
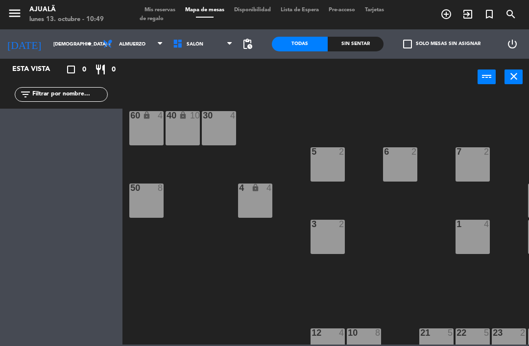
click at [48, 48] on input "[DEMOGRAPHIC_DATA] [DATE]" at bounding box center [81, 44] width 67 height 15
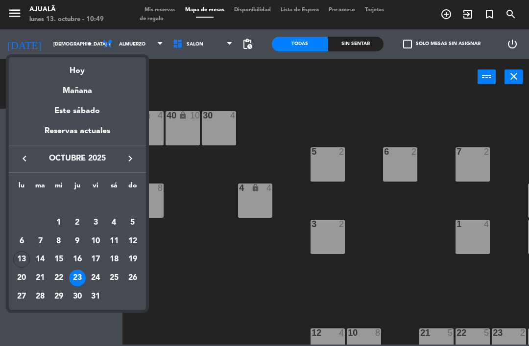
click at [100, 278] on div "24" at bounding box center [95, 278] width 17 height 17
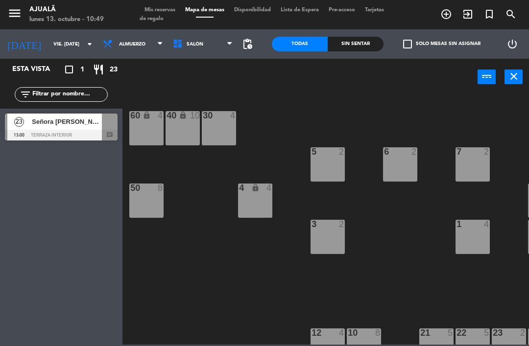
click at [98, 132] on div at bounding box center [61, 135] width 113 height 11
click at [54, 47] on input "vie. [DATE]" at bounding box center [81, 44] width 67 height 15
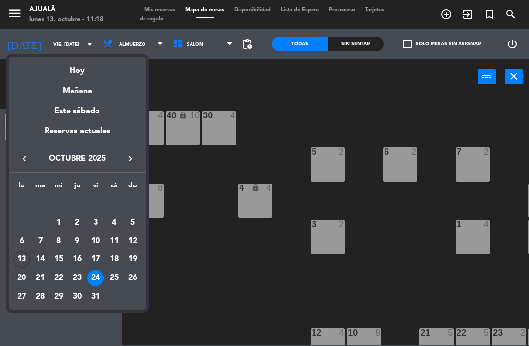
click at [181, 274] on div at bounding box center [264, 173] width 529 height 346
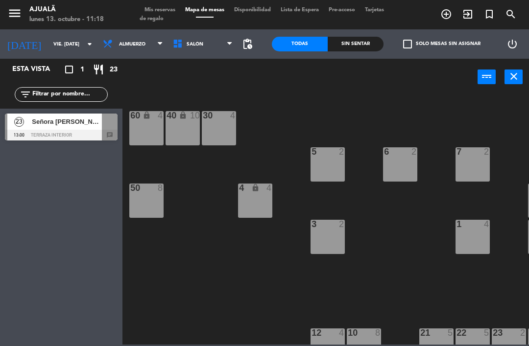
click at [53, 39] on input "vie. [DATE]" at bounding box center [81, 44] width 67 height 15
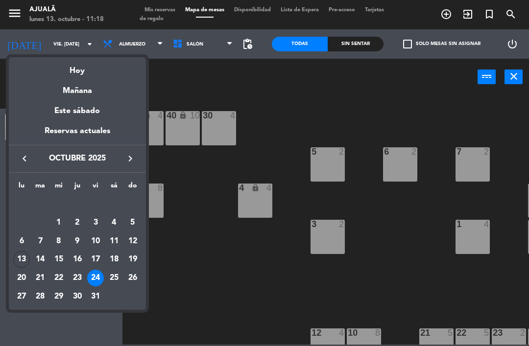
click at [99, 260] on div "17" at bounding box center [95, 259] width 17 height 17
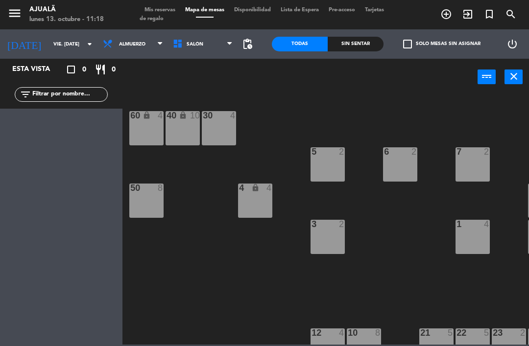
click at [57, 42] on input "vie. [DATE]" at bounding box center [81, 44] width 67 height 15
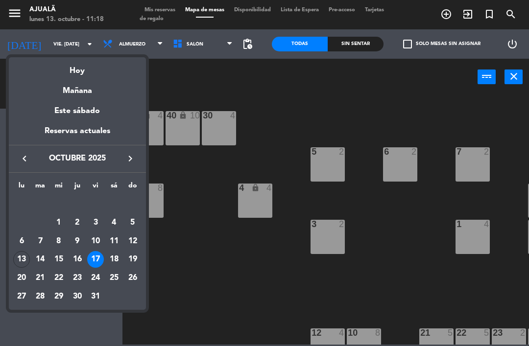
click at [25, 256] on div "13" at bounding box center [21, 259] width 17 height 17
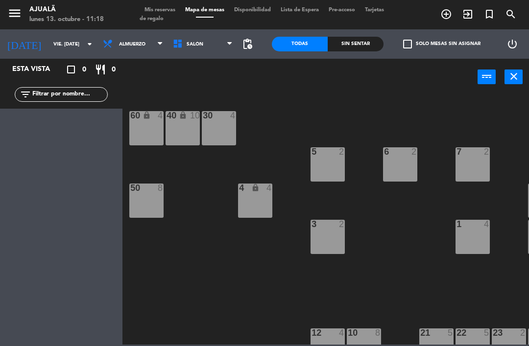
type input "lun. [DATE]"
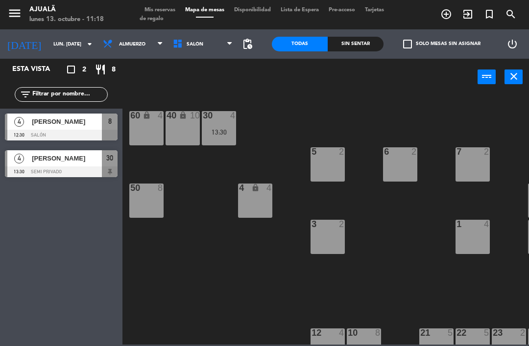
click at [84, 131] on div at bounding box center [61, 135] width 113 height 11
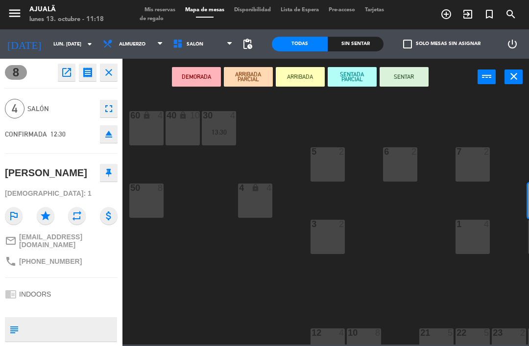
click at [67, 72] on icon "open_in_new" at bounding box center [67, 73] width 12 height 12
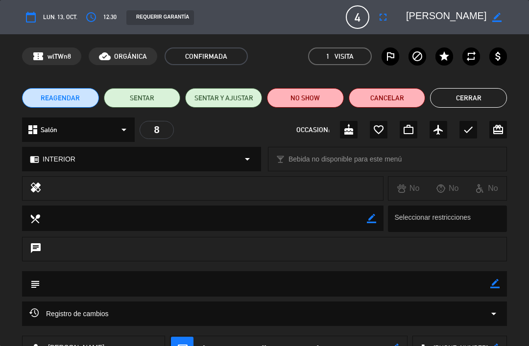
click at [77, 96] on span "REAGENDAR" at bounding box center [60, 98] width 39 height 10
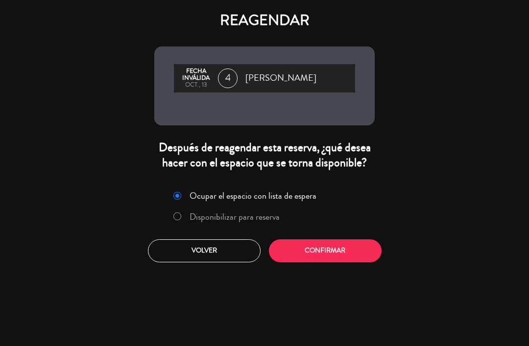
click at [328, 262] on button "Confirmar" at bounding box center [325, 250] width 113 height 23
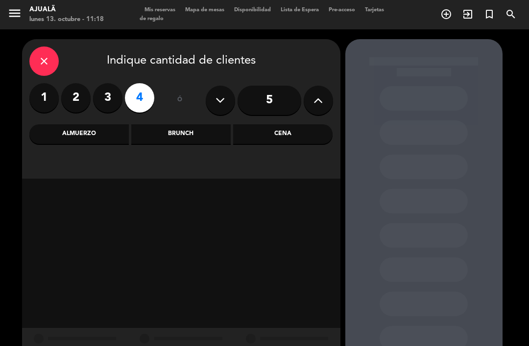
click at [100, 136] on div "Almuerzo" at bounding box center [78, 134] width 99 height 20
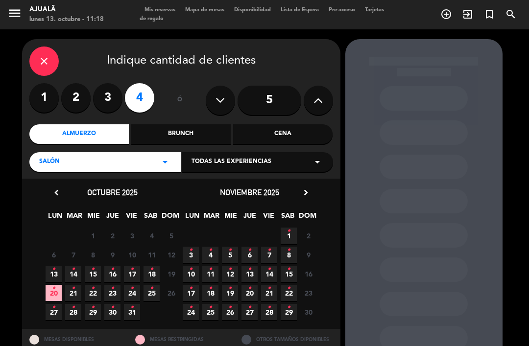
click at [135, 272] on span "17 •" at bounding box center [132, 274] width 16 height 16
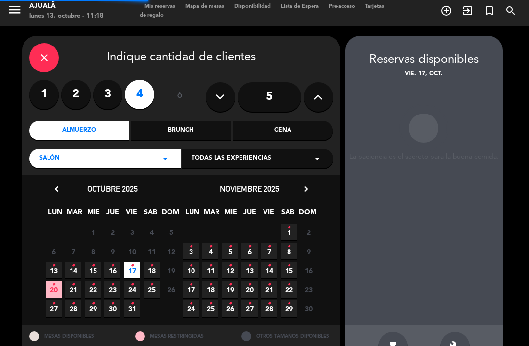
scroll to position [31, 0]
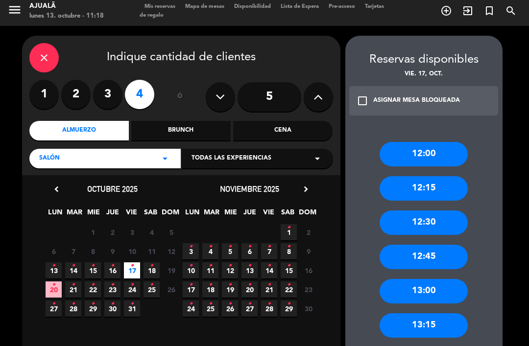
click at [441, 210] on div "12:30" at bounding box center [423, 222] width 88 height 24
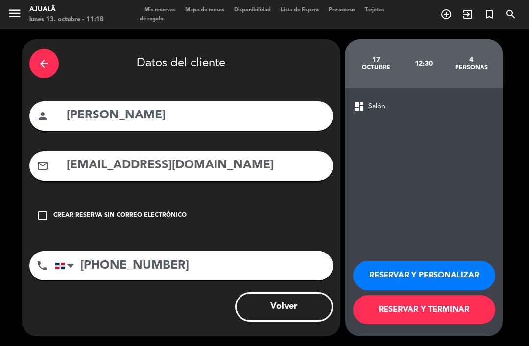
click at [444, 315] on button "RESERVAR Y TERMINAR" at bounding box center [424, 309] width 142 height 29
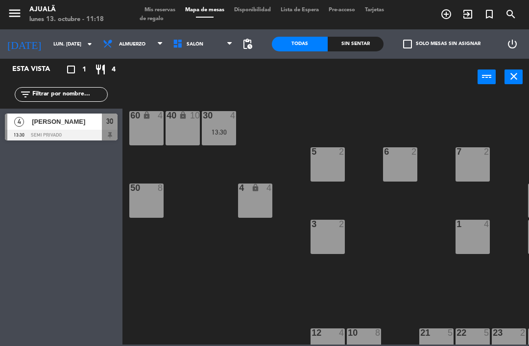
click at [58, 30] on div "[DATE] lun. [DATE] arrow_drop_down" at bounding box center [49, 43] width 98 height 29
click at [60, 52] on input "lun. [DATE]" at bounding box center [81, 44] width 67 height 15
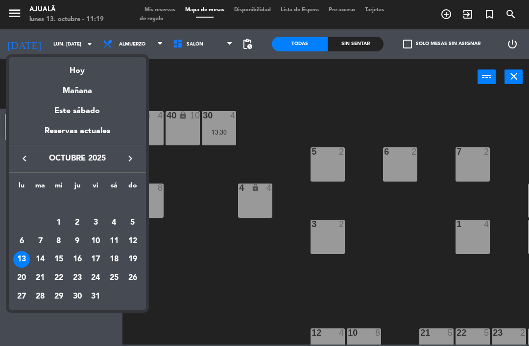
click at [97, 262] on div "17" at bounding box center [95, 259] width 17 height 17
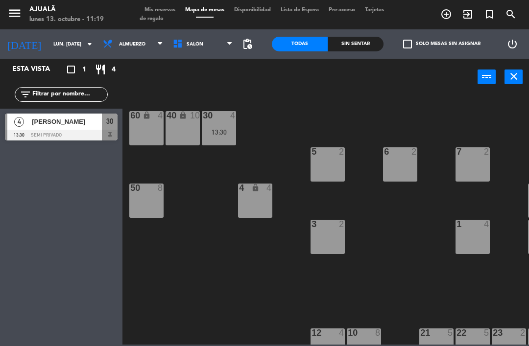
type input "vie. [DATE]"
